Goal: Transaction & Acquisition: Subscribe to service/newsletter

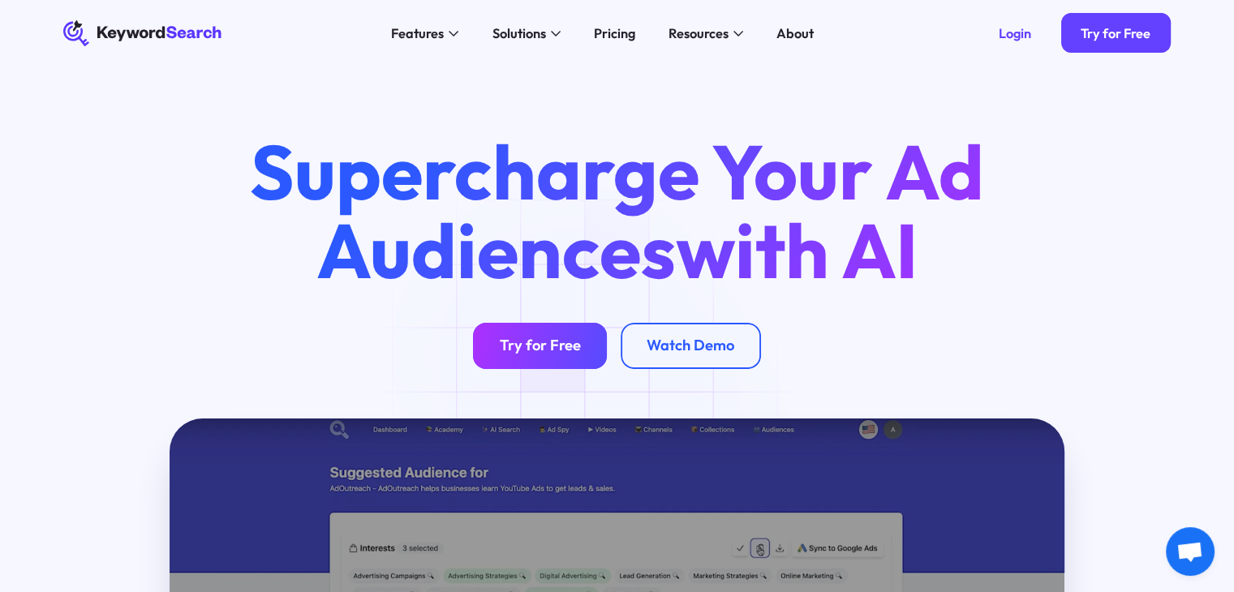
click at [571, 355] on div "Try for Free" at bounding box center [540, 346] width 81 height 19
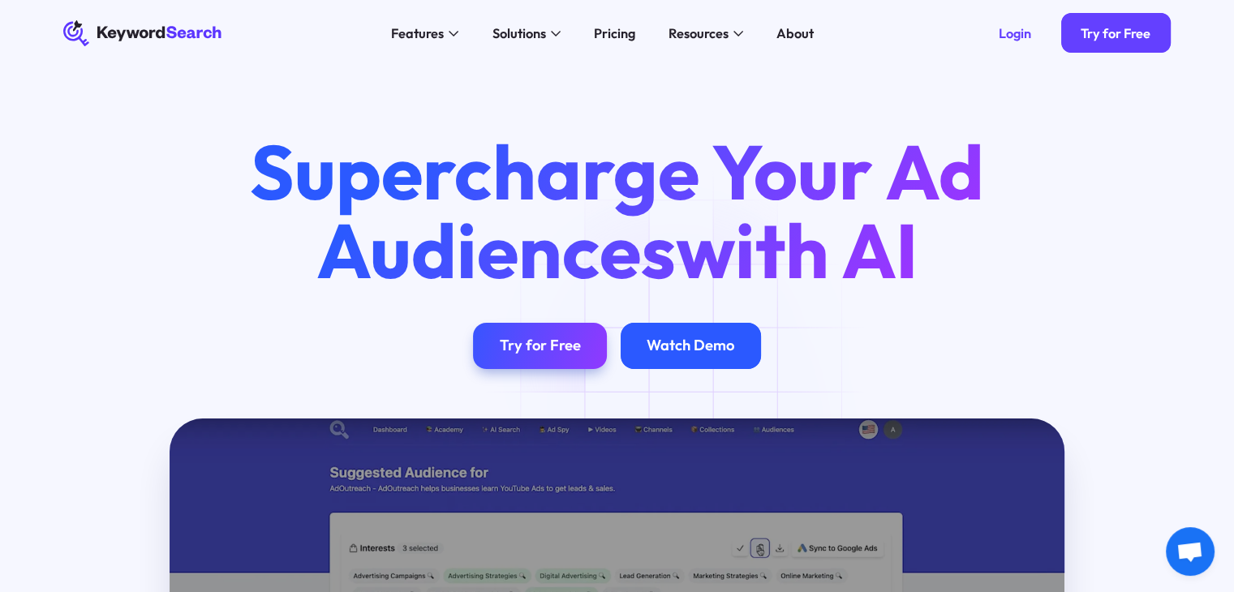
click at [681, 359] on div "Watch Demo" at bounding box center [691, 346] width 140 height 46
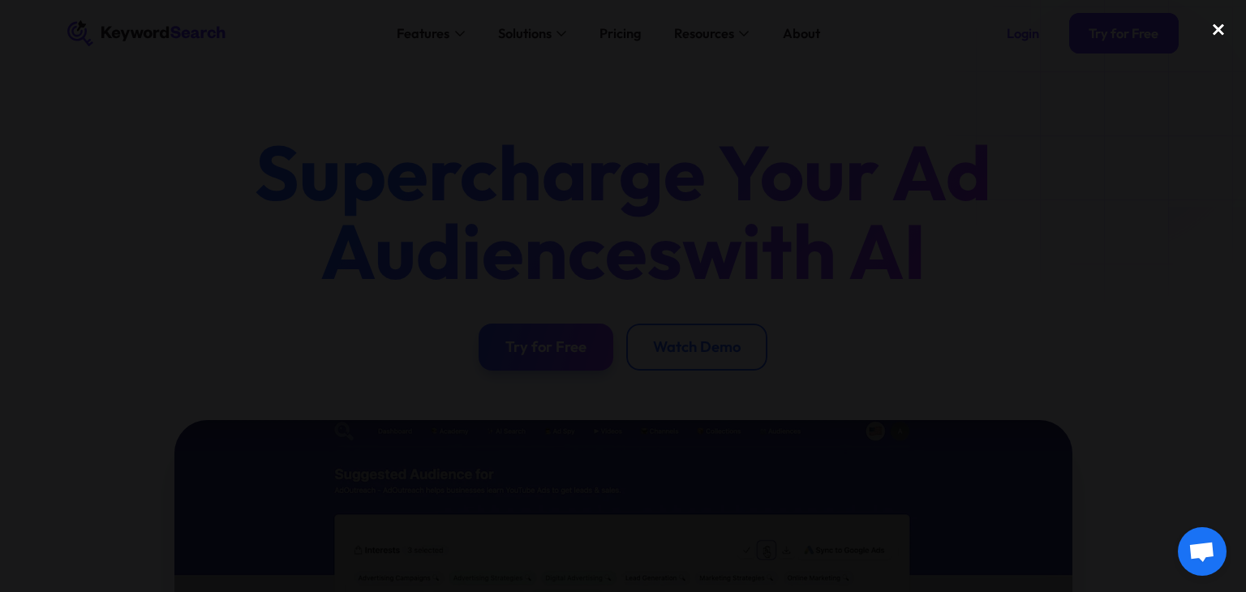
click at [1224, 30] on div "close lightbox" at bounding box center [1218, 30] width 55 height 36
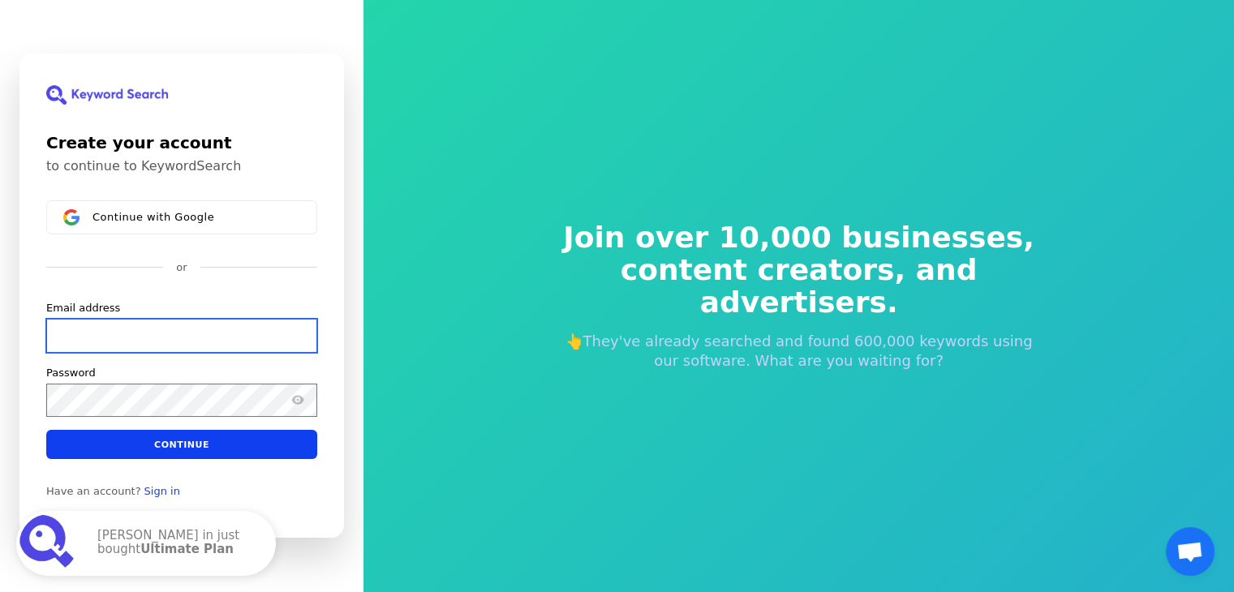
click at [101, 343] on input "Email address" at bounding box center [181, 336] width 271 height 34
click at [106, 348] on input "Email address" at bounding box center [181, 336] width 271 height 34
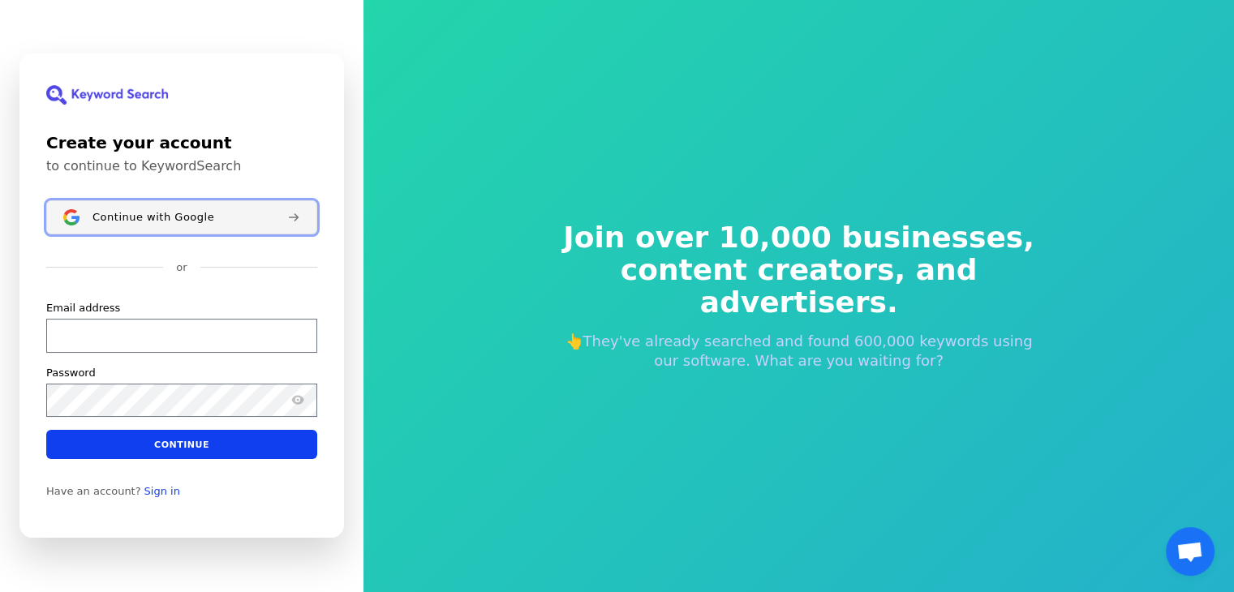
click at [171, 226] on button "Continue with Google" at bounding box center [181, 217] width 271 height 34
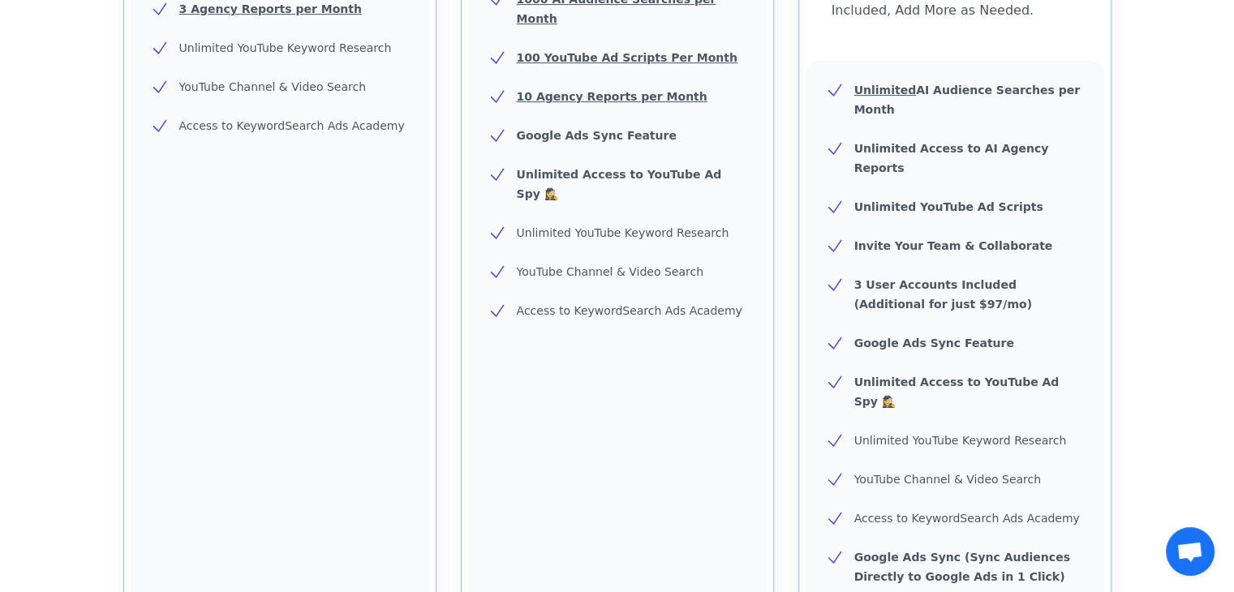
scroll to position [626, 0]
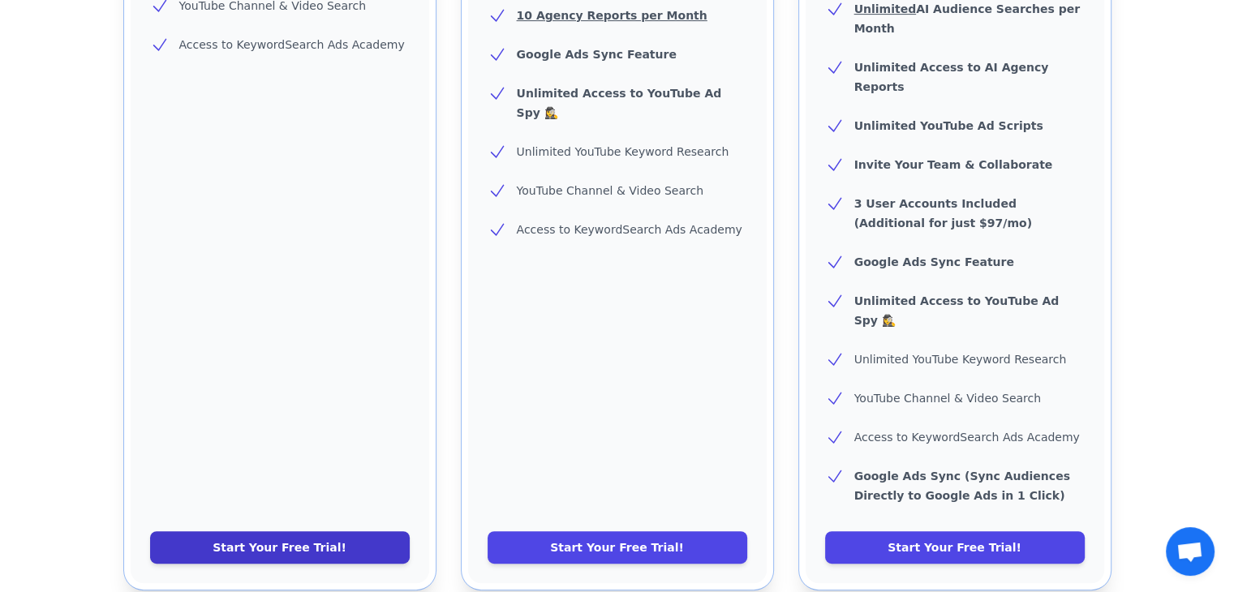
click at [378, 531] on link "Start Your Free Trial!" at bounding box center [280, 547] width 260 height 32
